Goal: Task Accomplishment & Management: Manage account settings

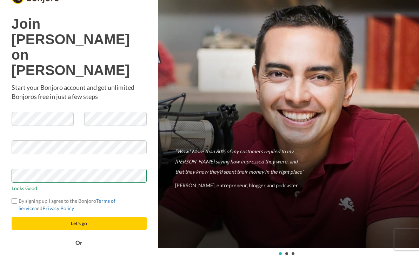
click at [87, 217] on button "Let's go" at bounding box center [79, 223] width 135 height 13
click at [90, 217] on button "Let's go" at bounding box center [79, 223] width 135 height 13
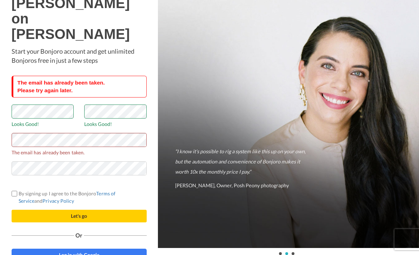
scroll to position [21, 0]
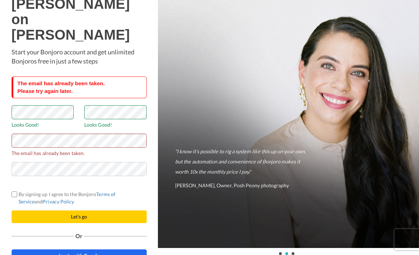
click at [90, 252] on span "Log in with Google" at bounding box center [79, 255] width 40 height 6
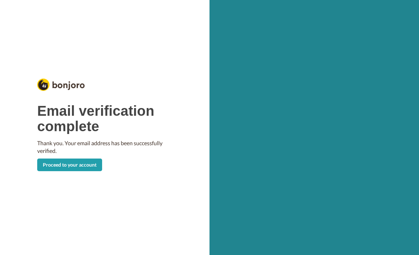
click at [81, 159] on link "Proceed to your account" at bounding box center [69, 164] width 65 height 13
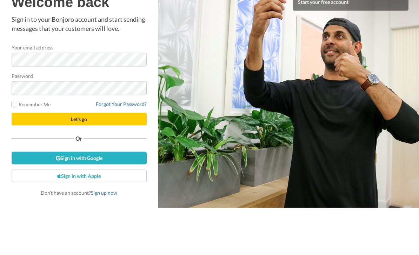
click at [79, 160] on button "Let's go" at bounding box center [79, 166] width 135 height 13
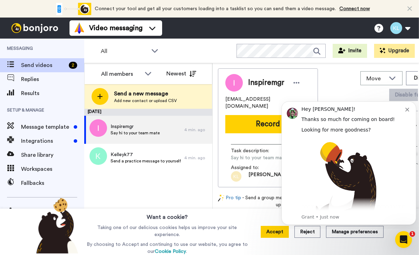
click at [404, 109] on div "Hey [PERSON_NAME]!" at bounding box center [353, 109] width 104 height 7
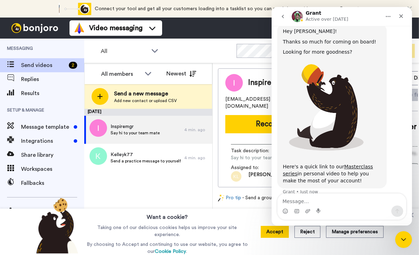
scroll to position [67, 0]
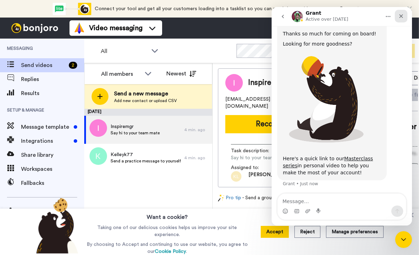
click at [401, 18] on icon "Close" at bounding box center [401, 16] width 6 height 6
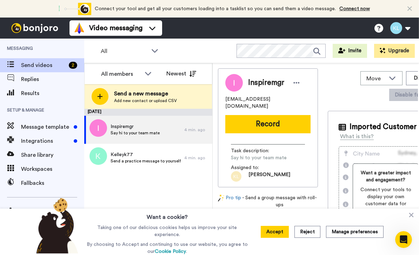
scroll to position [0, 0]
click at [271, 231] on button "Accept" at bounding box center [275, 232] width 28 height 12
